Goal: Task Accomplishment & Management: Manage account settings

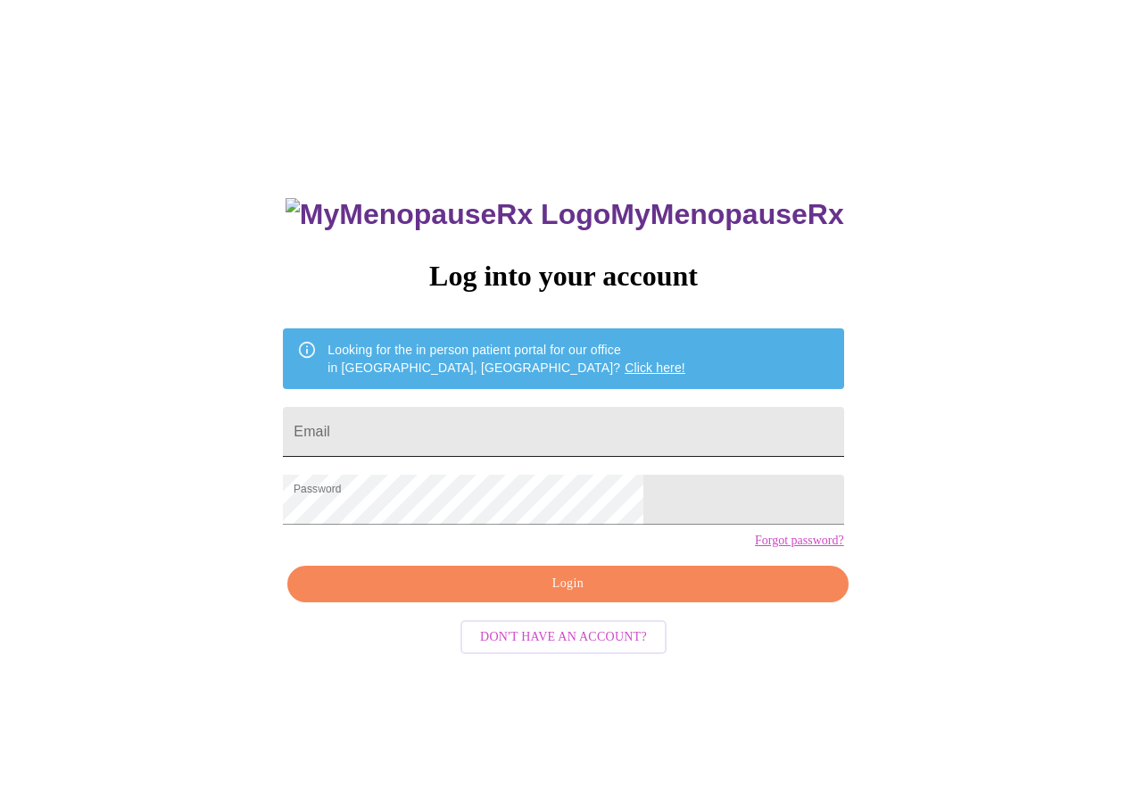
click at [551, 427] on input "Email" at bounding box center [563, 432] width 560 height 50
type input "heatherleann1206@yahoo.com"
click at [567, 595] on span "Login" at bounding box center [567, 584] width 519 height 22
